Goal: Task Accomplishment & Management: Use online tool/utility

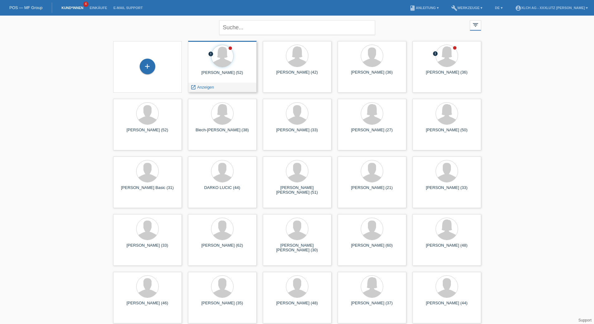
click at [220, 70] on div "error Radica Popovic (52) launch Anzeigen" at bounding box center [222, 66] width 69 height 51
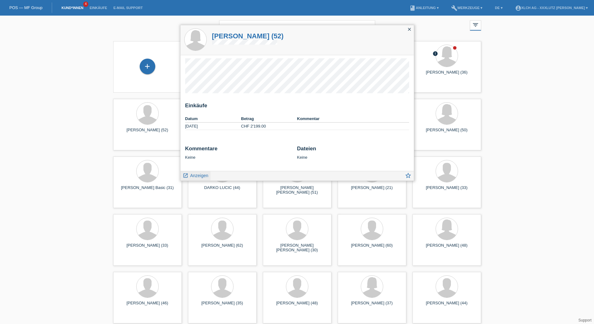
click at [195, 176] on span "Anzeigen" at bounding box center [199, 175] width 18 height 5
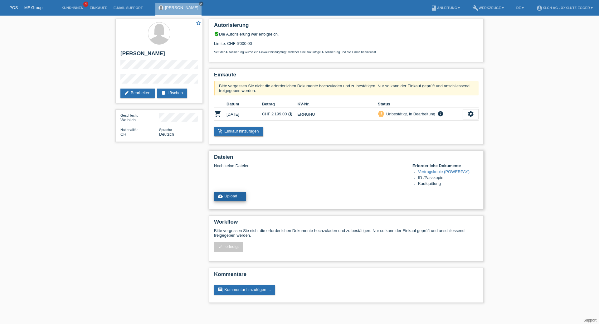
click at [235, 194] on link "cloud_upload Upload ..." at bounding box center [230, 196] width 32 height 9
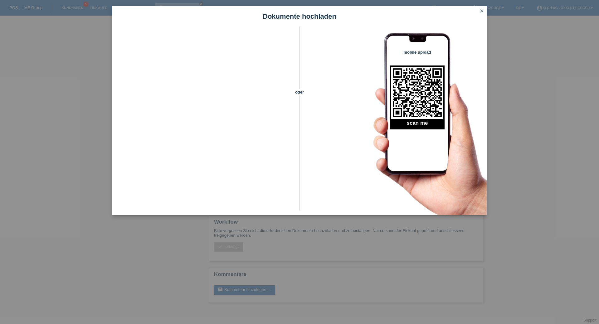
click at [483, 12] on icon "close" at bounding box center [481, 10] width 5 height 5
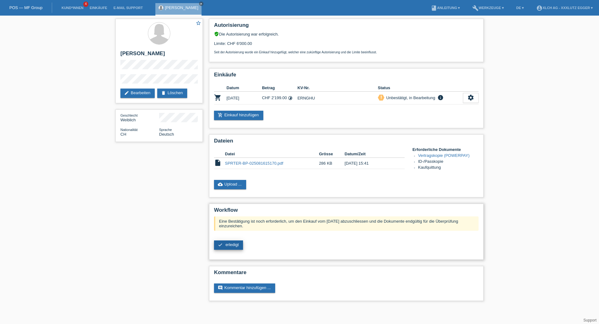
click at [226, 242] on span "erledigt" at bounding box center [231, 244] width 13 height 5
